Goal: Task Accomplishment & Management: Use online tool/utility

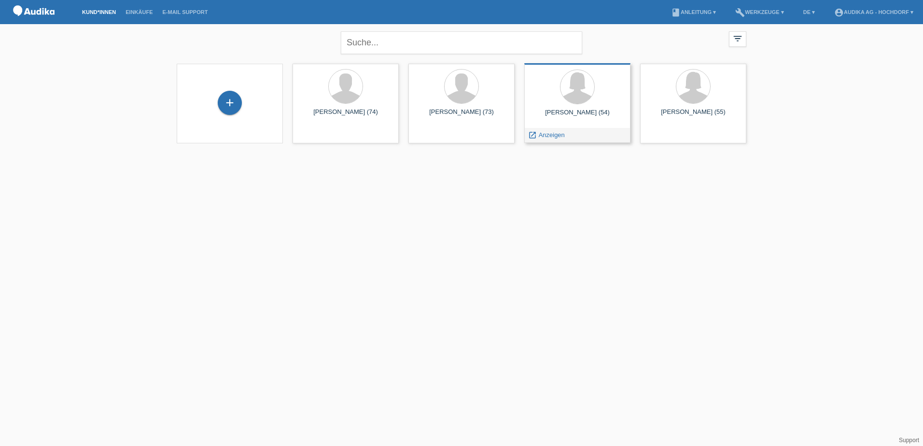
click at [574, 112] on div "Yvonne Stemmle (54)" at bounding box center [577, 116] width 91 height 15
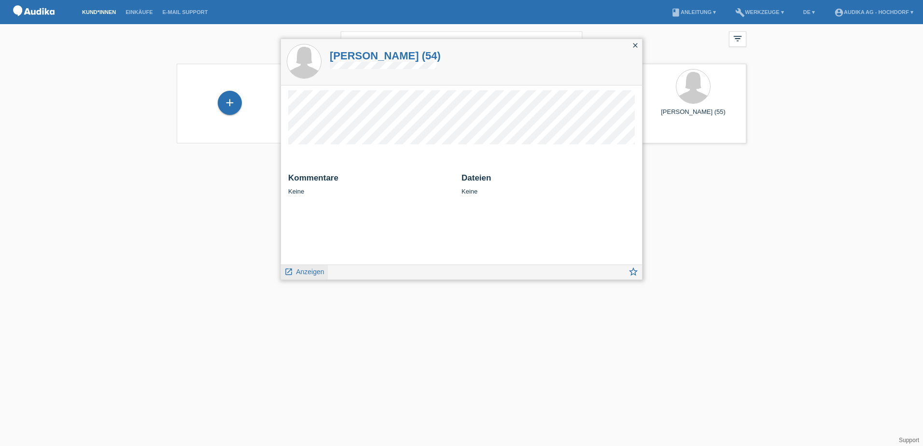
click at [309, 270] on span "Anzeigen" at bounding box center [310, 272] width 28 height 8
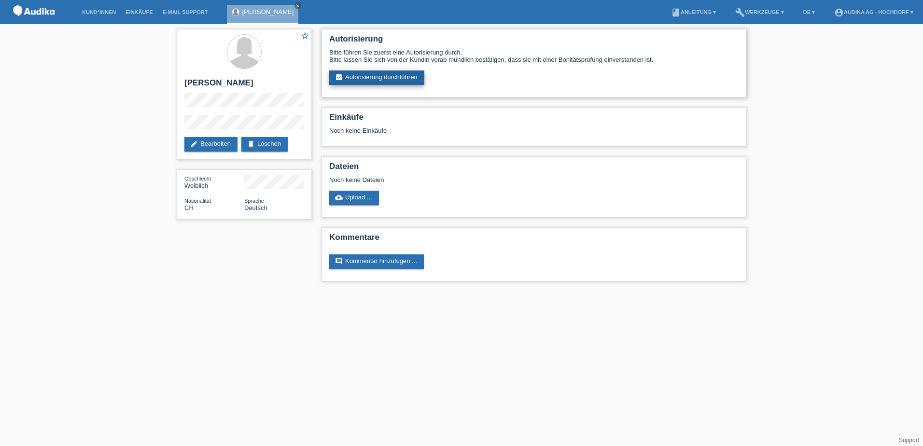
click at [361, 75] on link "assignment_turned_in Autorisierung durchführen" at bounding box center [376, 77] width 95 height 14
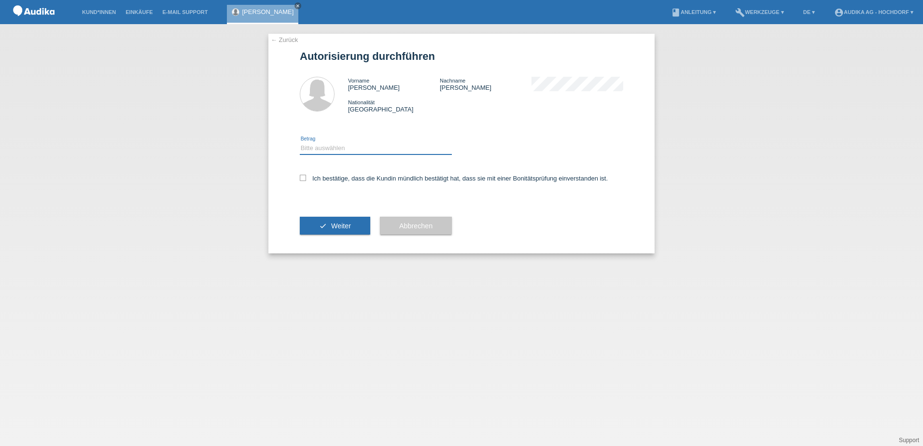
click at [317, 146] on select "Bitte auswählen CHF 1.00 - CHF 499.00 CHF 500.00 - CHF 1'999.00 CHF 2'000.00 - …" at bounding box center [376, 148] width 152 height 12
select select "2"
click at [300, 142] on select "Bitte auswählen CHF 1.00 - CHF 499.00 CHF 500.00 - CHF 1'999.00 CHF 2'000.00 - …" at bounding box center [376, 148] width 152 height 12
click at [301, 178] on icon at bounding box center [303, 178] width 6 height 6
click at [301, 178] on input "Ich bestätige, dass die Kundin mündlich bestätigt hat, dass sie mit einer Bonit…" at bounding box center [303, 178] width 6 height 6
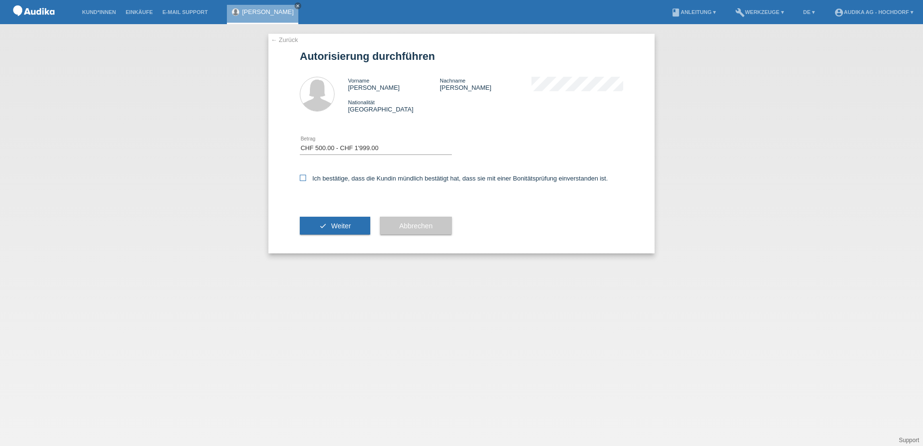
checkbox input "true"
click at [316, 227] on button "check Weiter" at bounding box center [335, 226] width 70 height 18
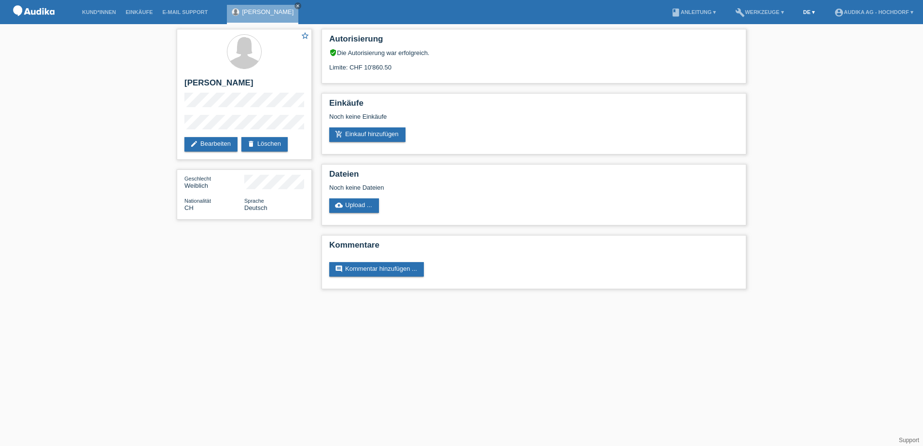
click at [806, 13] on link "DE ▾" at bounding box center [808, 12] width 21 height 6
click at [866, 130] on div "star_border [PERSON_NAME] edit Bearbeiten delete Löschen Geschlecht Weiblich Na…" at bounding box center [461, 161] width 923 height 275
click at [913, 15] on li "account_circle Audika AG - Hochdorf ▾" at bounding box center [873, 12] width 89 height 25
click at [907, 9] on li "account_circle Audika AG - Hochdorf ▾" at bounding box center [873, 12] width 89 height 25
click at [861, 62] on div "star_border [PERSON_NAME] edit Bearbeiten delete Löschen Geschlecht Weiblich Na…" at bounding box center [461, 161] width 923 height 275
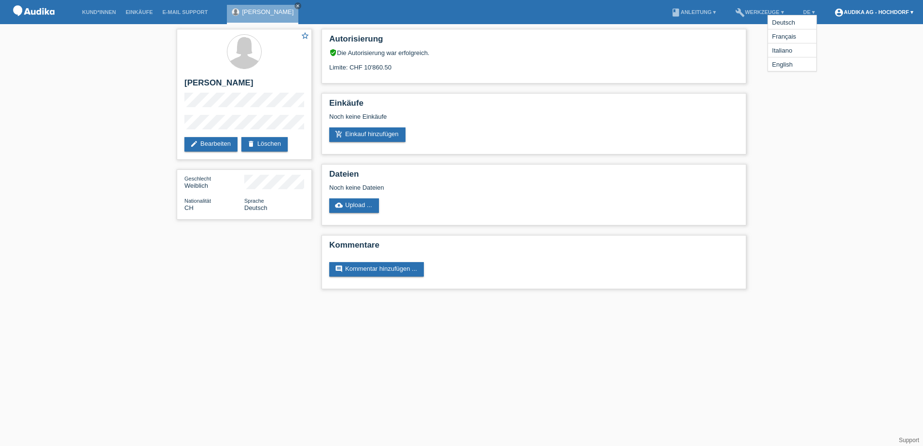
click at [883, 13] on link "account_circle Audika AG - Hochdorf ▾" at bounding box center [873, 12] width 89 height 6
click at [835, 59] on link "Logout" at bounding box center [835, 62] width 19 height 7
